Goal: Transaction & Acquisition: Subscribe to service/newsletter

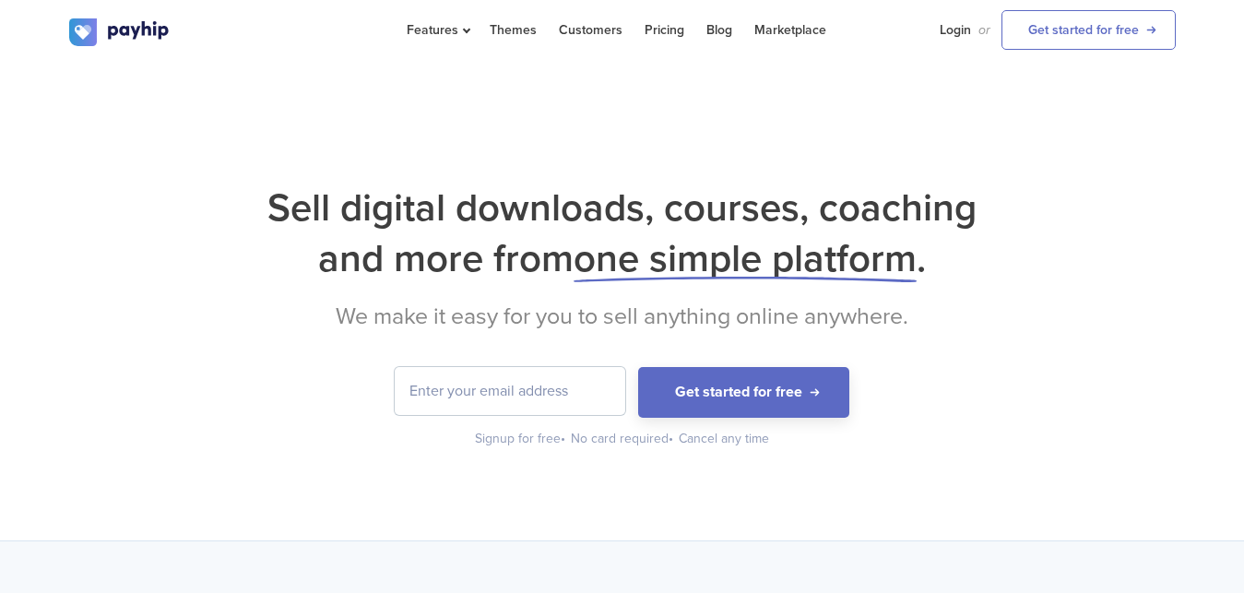
type input "[EMAIL_ADDRESS][DOMAIN_NAME]"
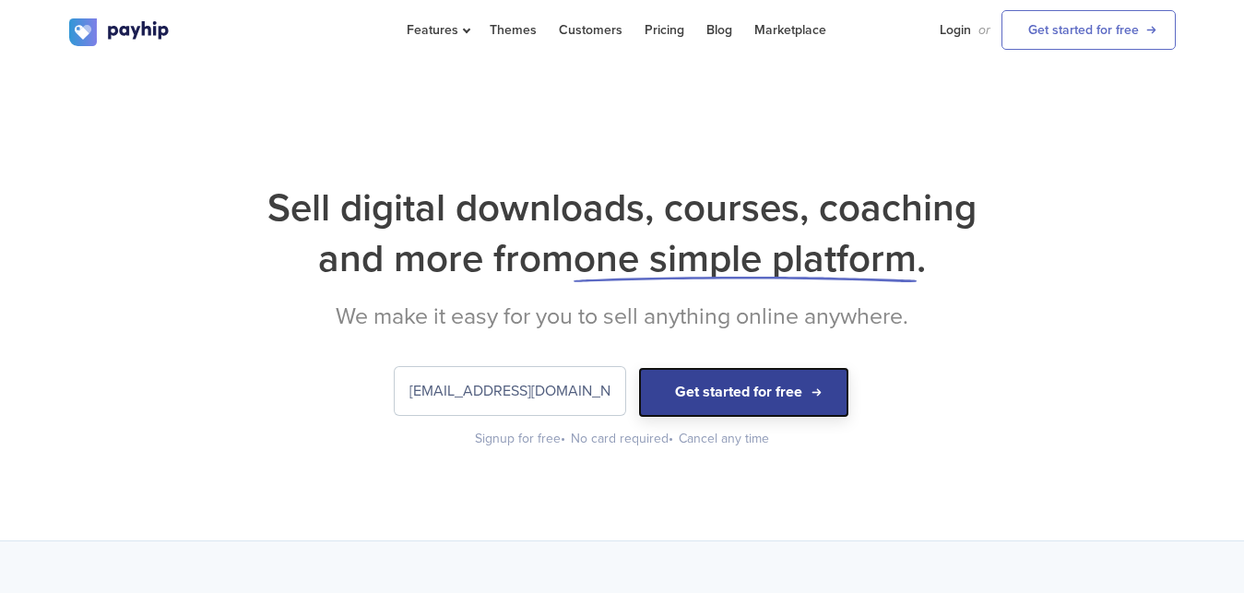
click at [715, 397] on button "Get started for free" at bounding box center [743, 392] width 211 height 51
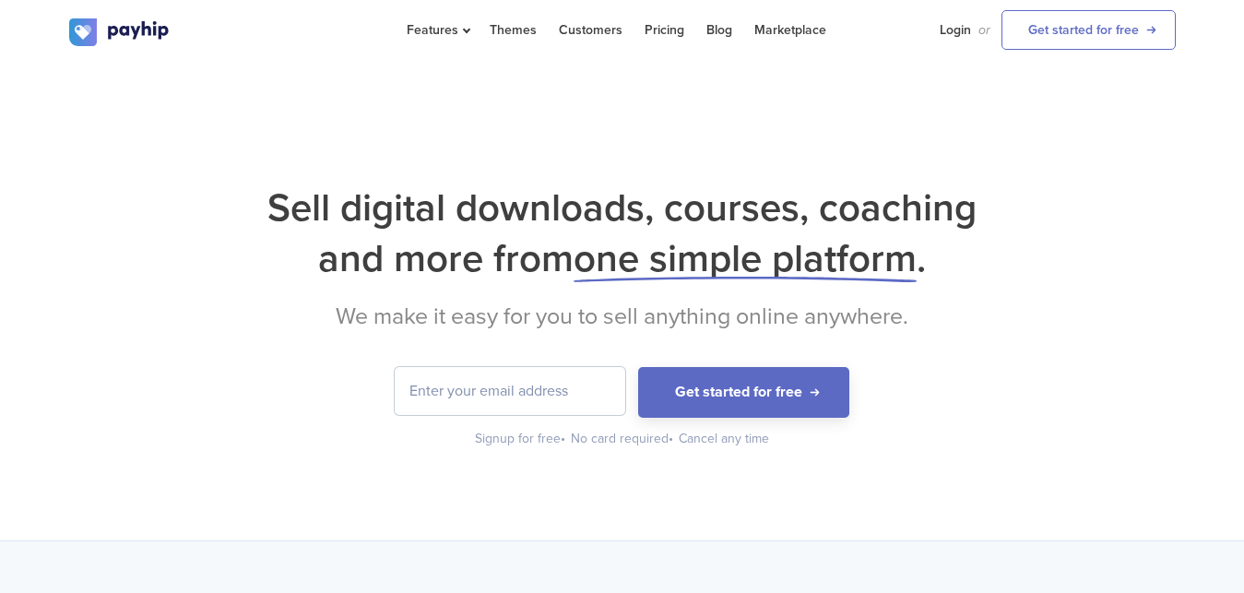
type input "[EMAIL_ADDRESS][DOMAIN_NAME]"
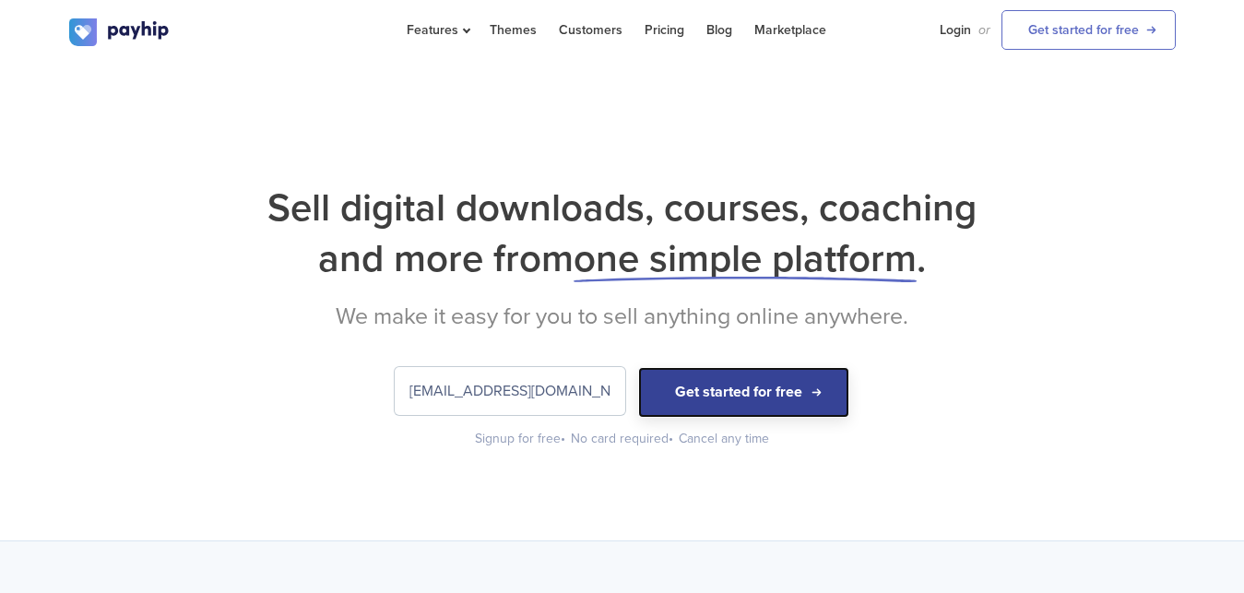
click at [700, 384] on button "Get started for free" at bounding box center [743, 392] width 211 height 51
